Goal: Information Seeking & Learning: Learn about a topic

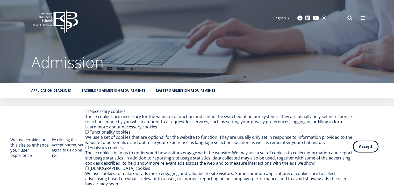
click at [360, 146] on button "Accept" at bounding box center [366, 147] width 26 height 12
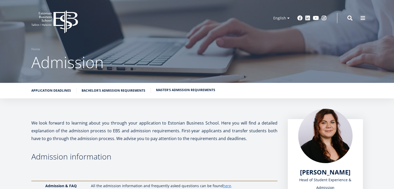
click at [179, 91] on link "Master's admission requirements" at bounding box center [185, 90] width 59 height 5
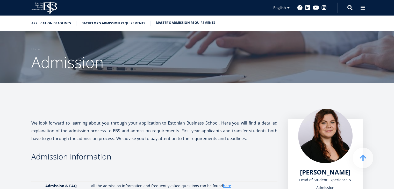
scroll to position [951, 0]
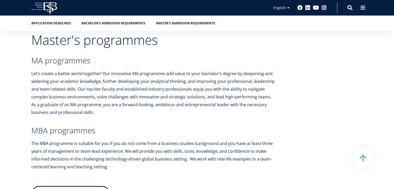
scroll to position [1025, 0]
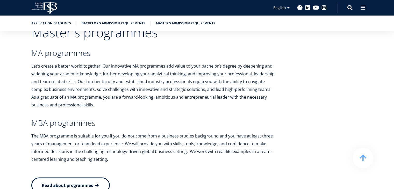
click at [76, 178] on link "Read about programmes" at bounding box center [70, 186] width 78 height 16
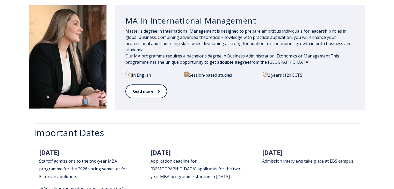
scroll to position [601, 0]
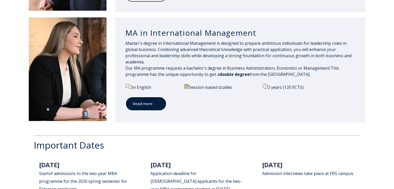
click at [134, 103] on link "Read more" at bounding box center [145, 104] width 41 height 14
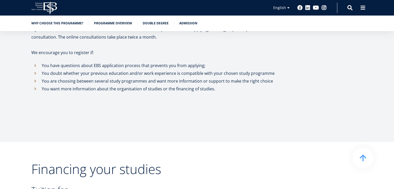
scroll to position [1851, 0]
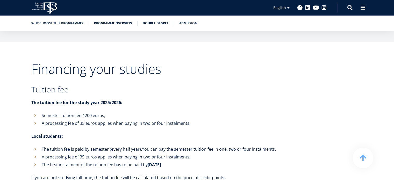
scroll to position [1893, 0]
